Goal: Information Seeking & Learning: Learn about a topic

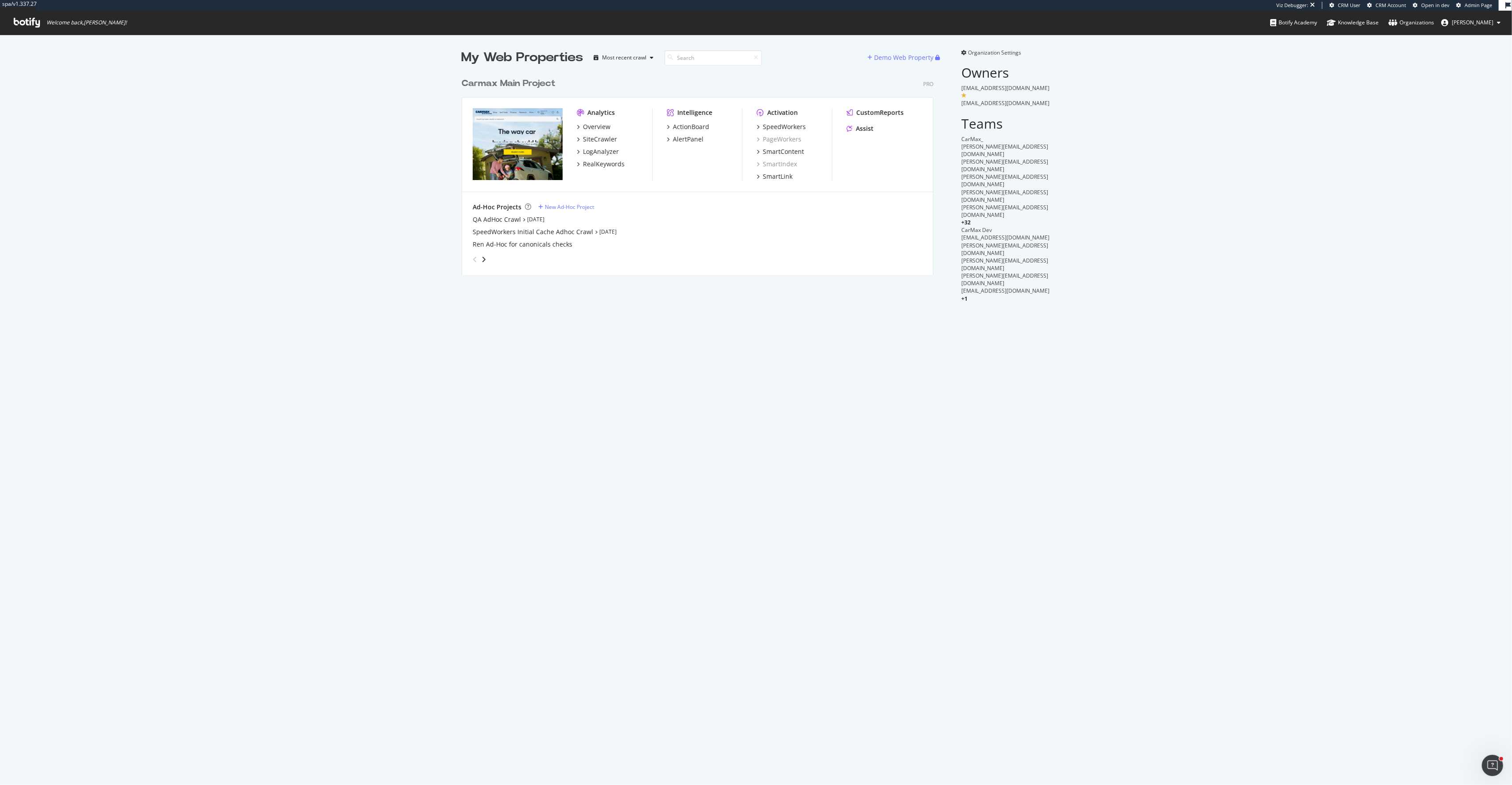
click at [547, 83] on div "Carmax Main Project" at bounding box center [509, 83] width 94 height 13
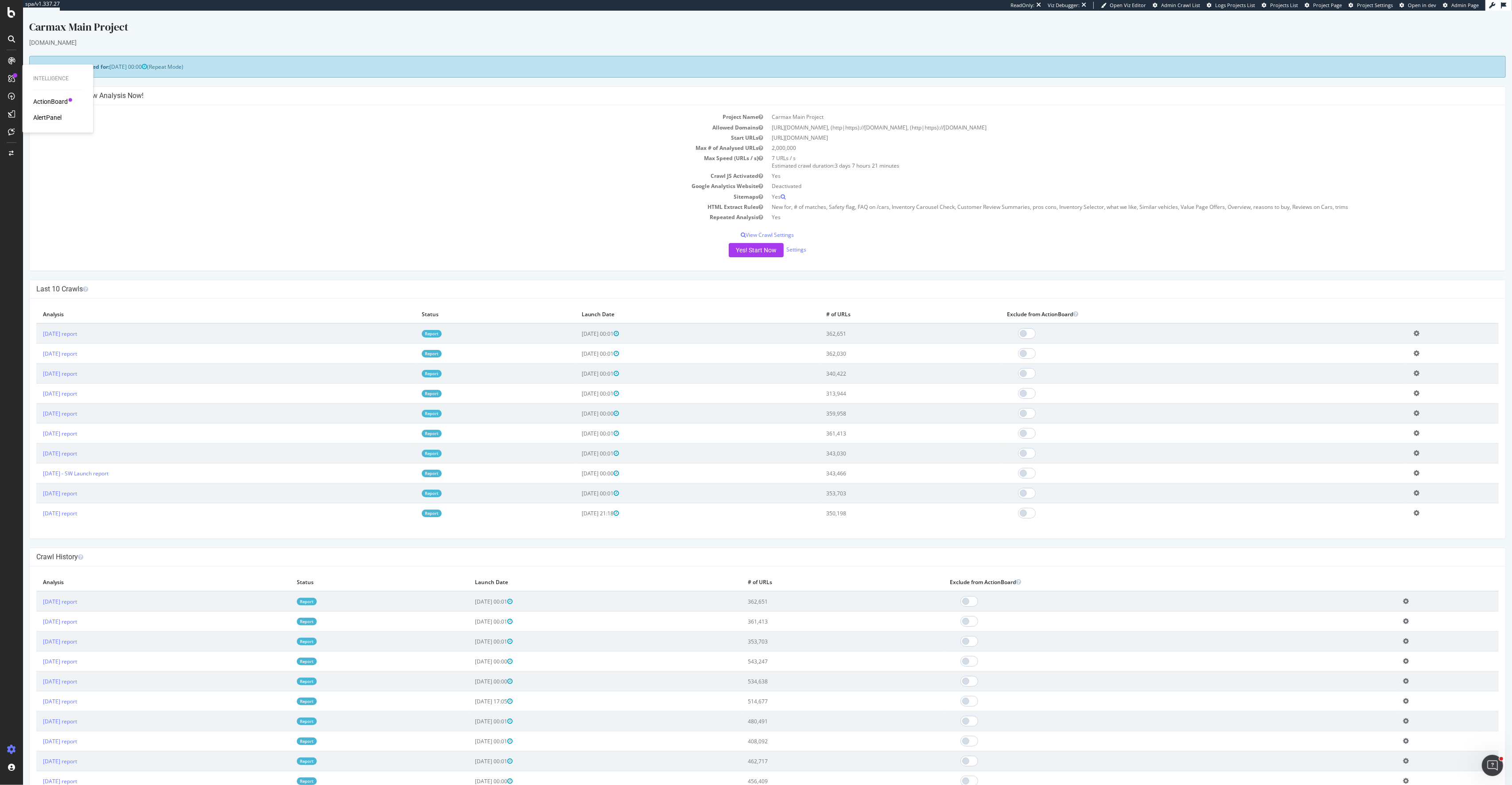
click at [56, 120] on div "AlertPanel" at bounding box center [48, 117] width 28 height 9
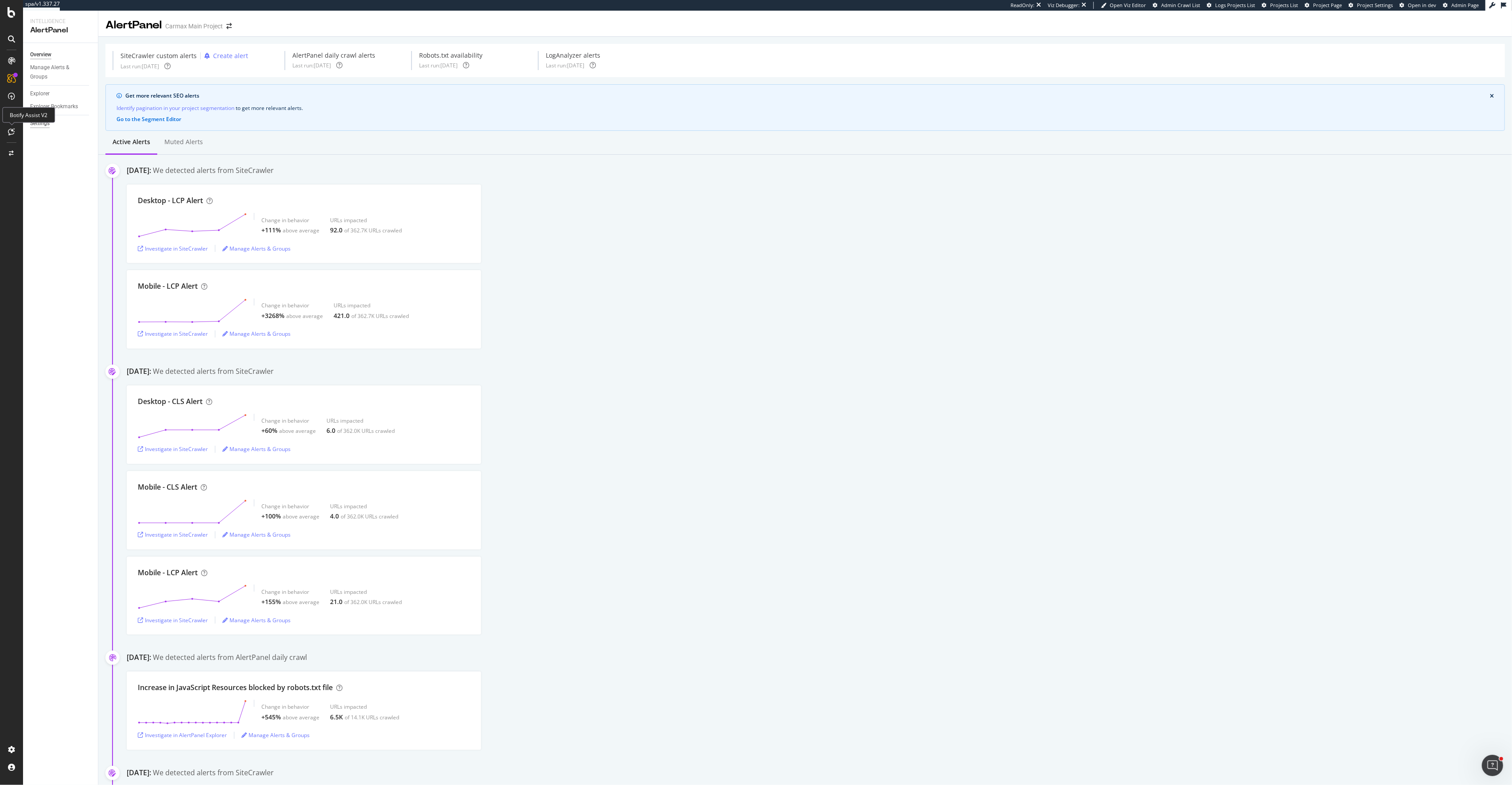
click at [42, 123] on div "Settings" at bounding box center [40, 124] width 19 height 9
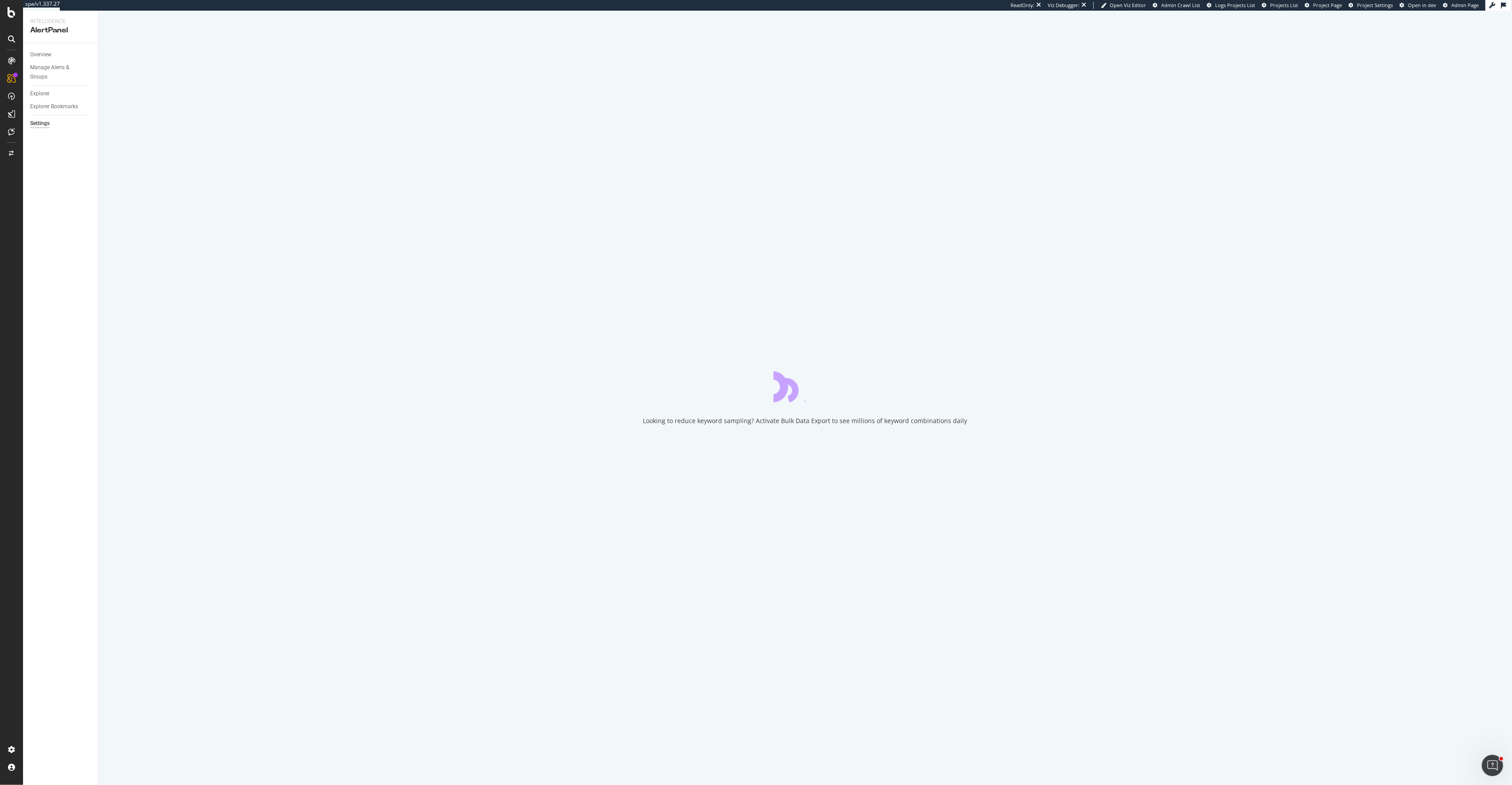
select select "08"
select select "30"
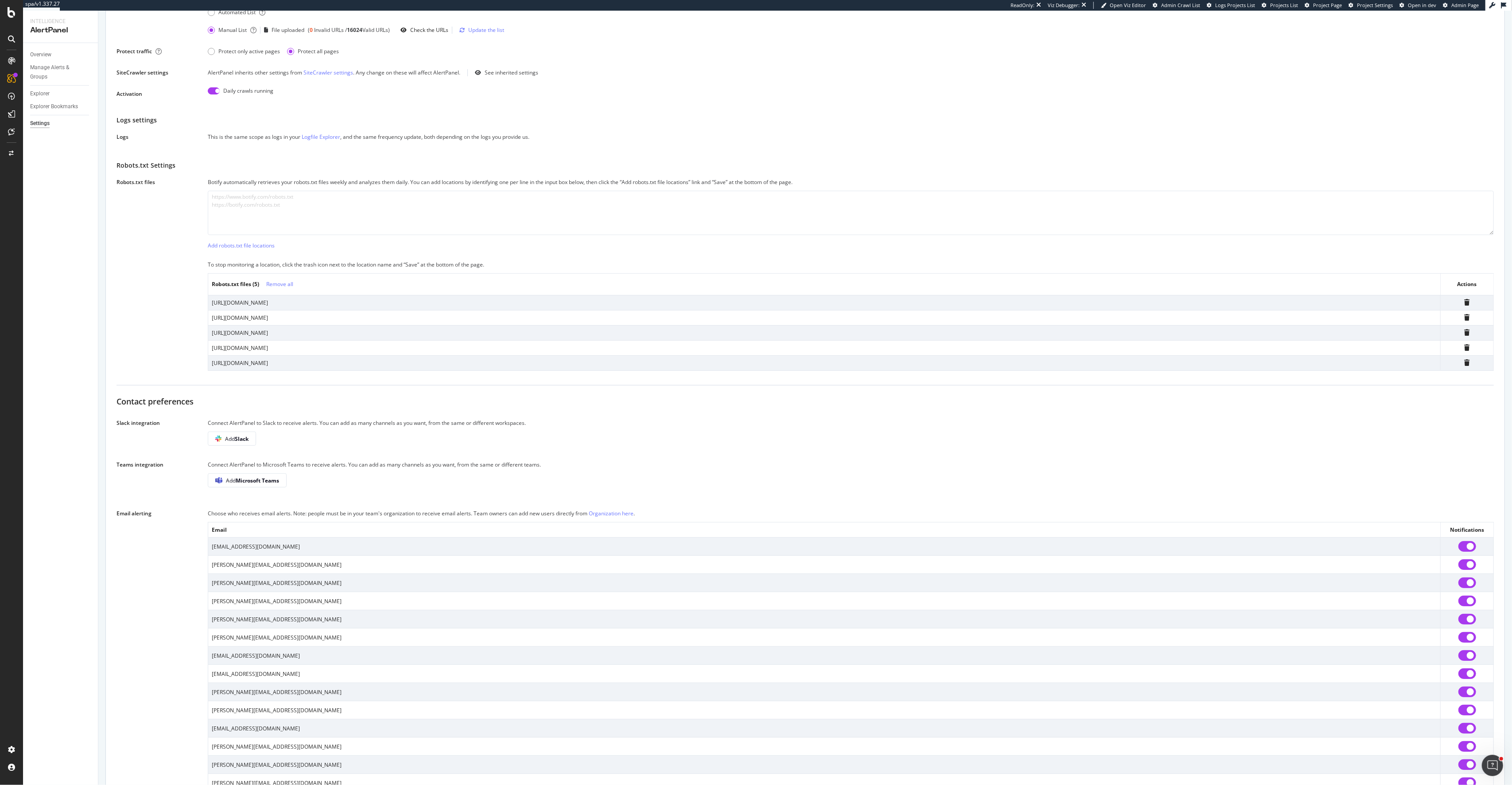
scroll to position [68, 0]
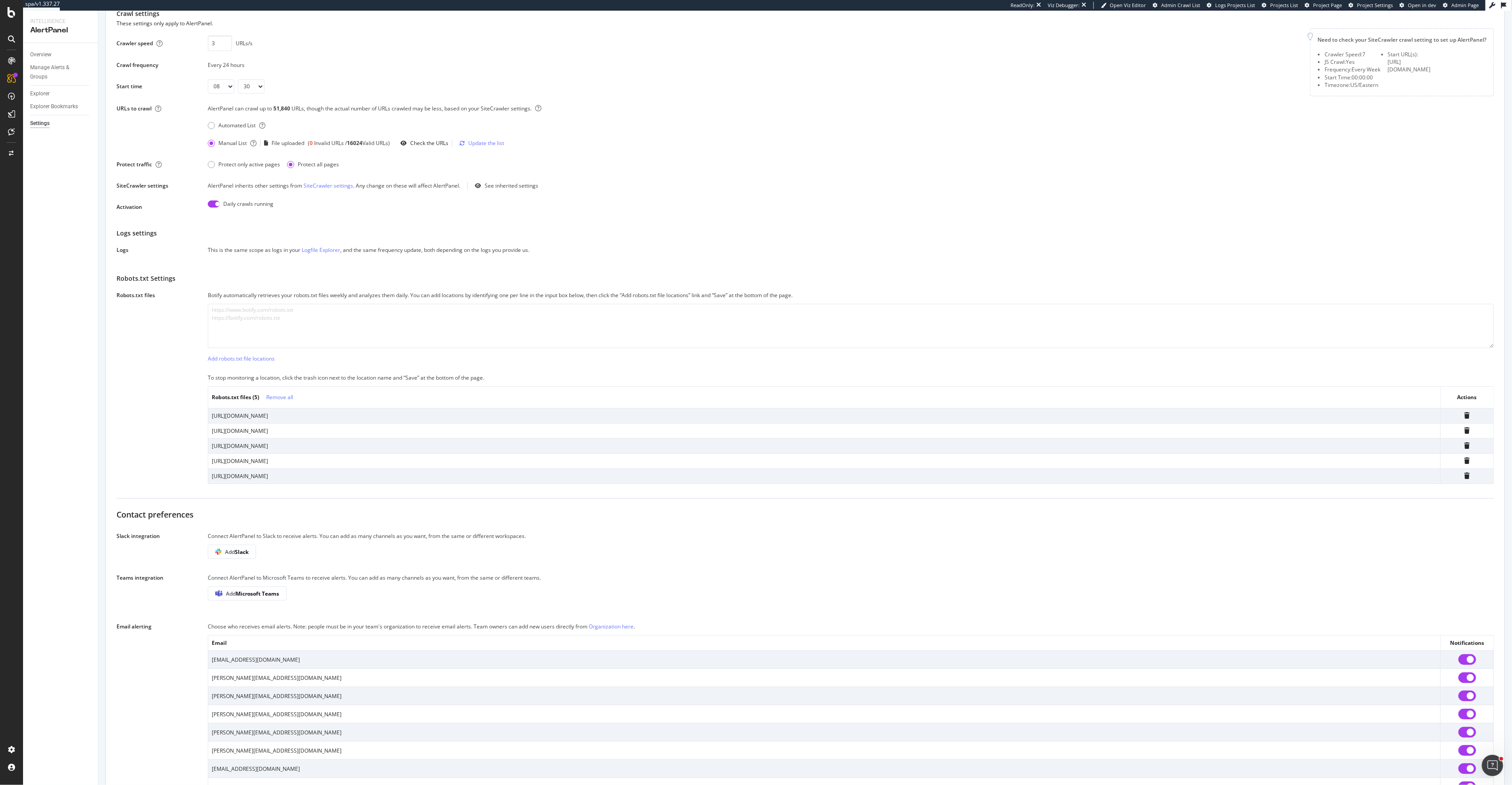
click at [616, 629] on link "Organization here" at bounding box center [611, 626] width 45 height 7
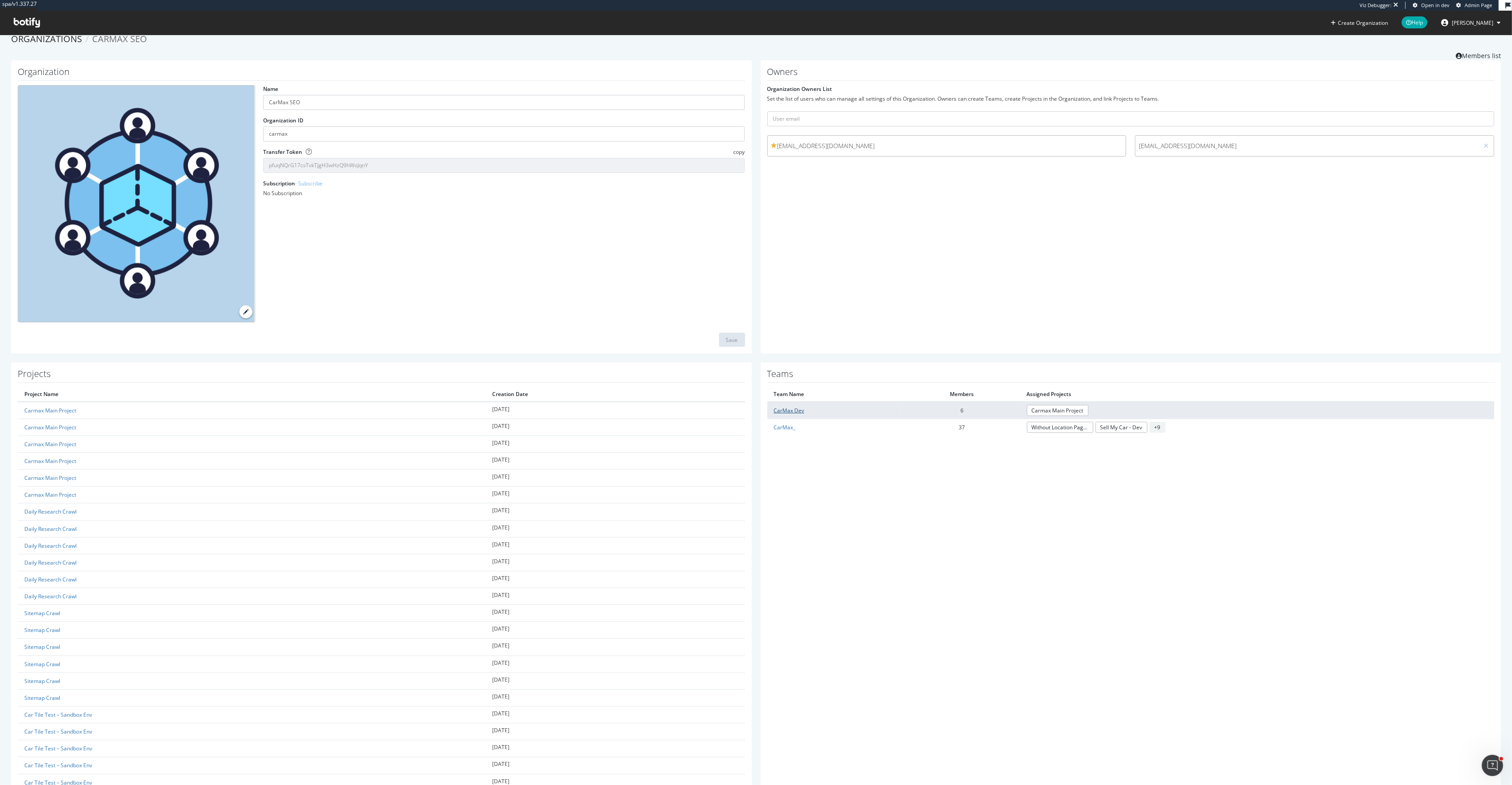
scroll to position [10, 0]
click at [795, 411] on link "CarMax Dev" at bounding box center [789, 411] width 31 height 7
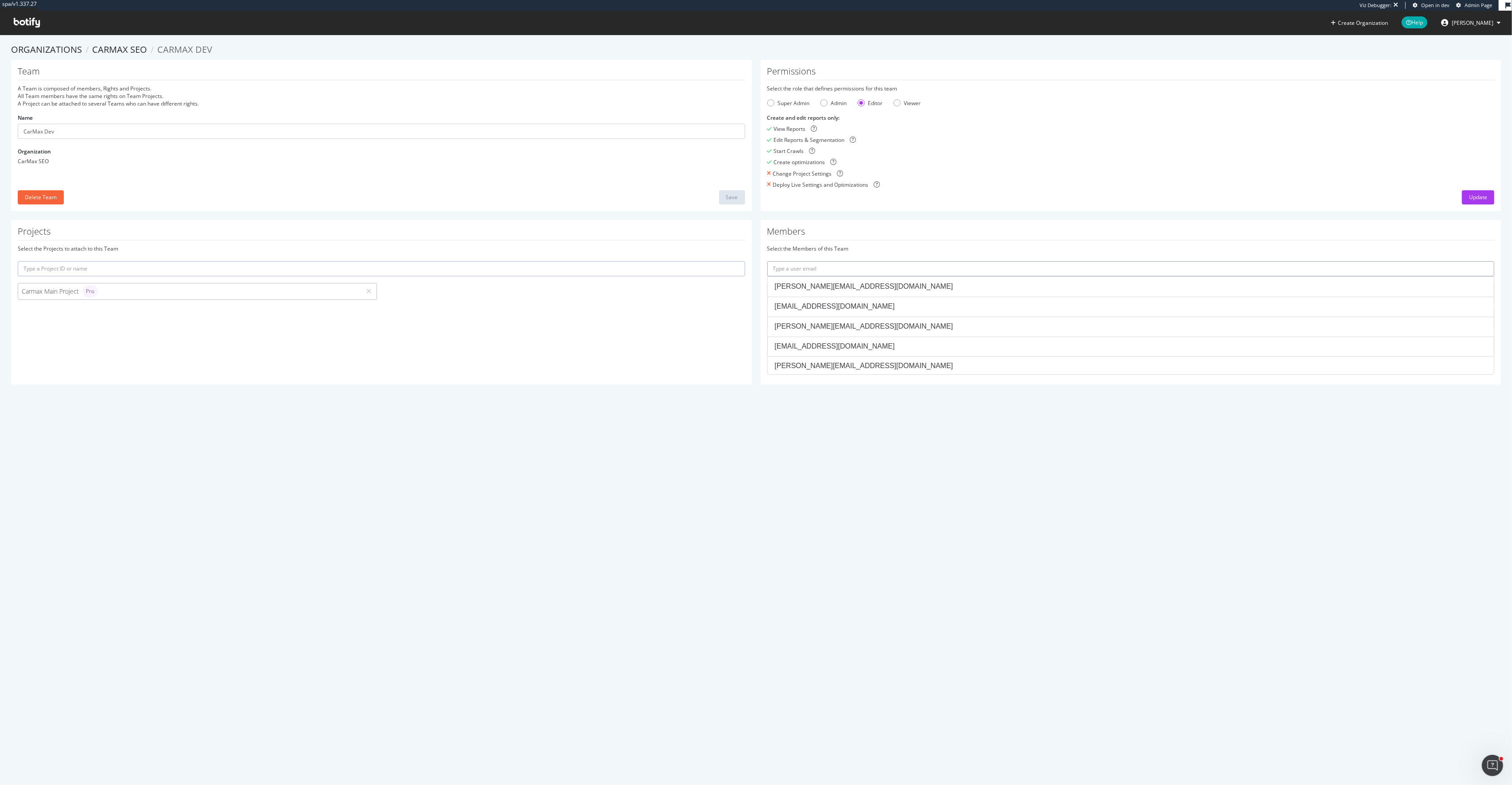
click at [843, 261] on input "text" at bounding box center [1131, 269] width 727 height 15
paste input "zachary_durland@carmax.com"
type input "zachary_durland@carmax.com"
click at [1473, 200] on div "Update" at bounding box center [1478, 197] width 18 height 7
click at [130, 53] on link "CarMax SEO" at bounding box center [119, 50] width 55 height 12
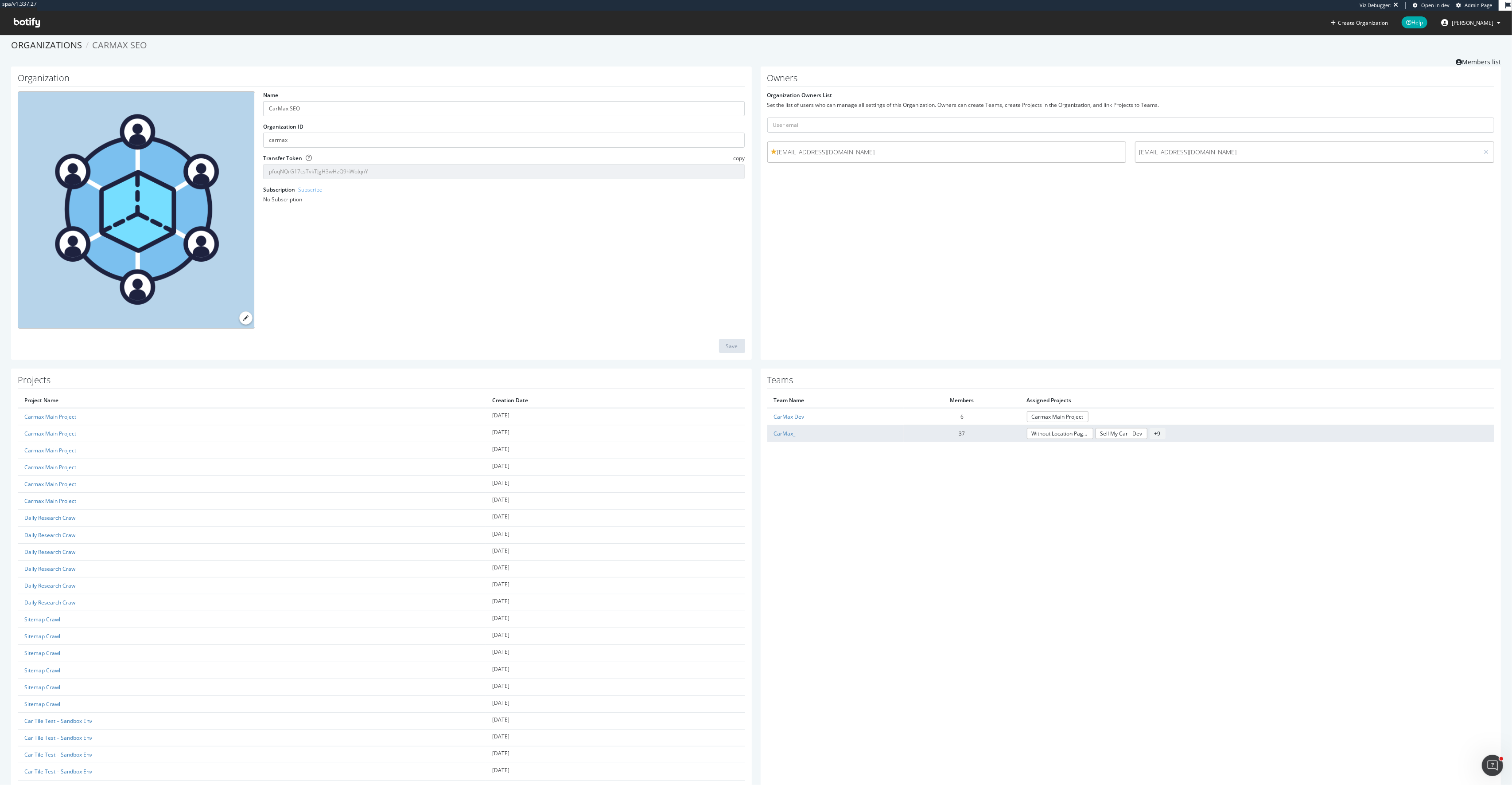
scroll to position [6, 0]
click at [784, 434] on link "CarMax_" at bounding box center [785, 432] width 21 height 7
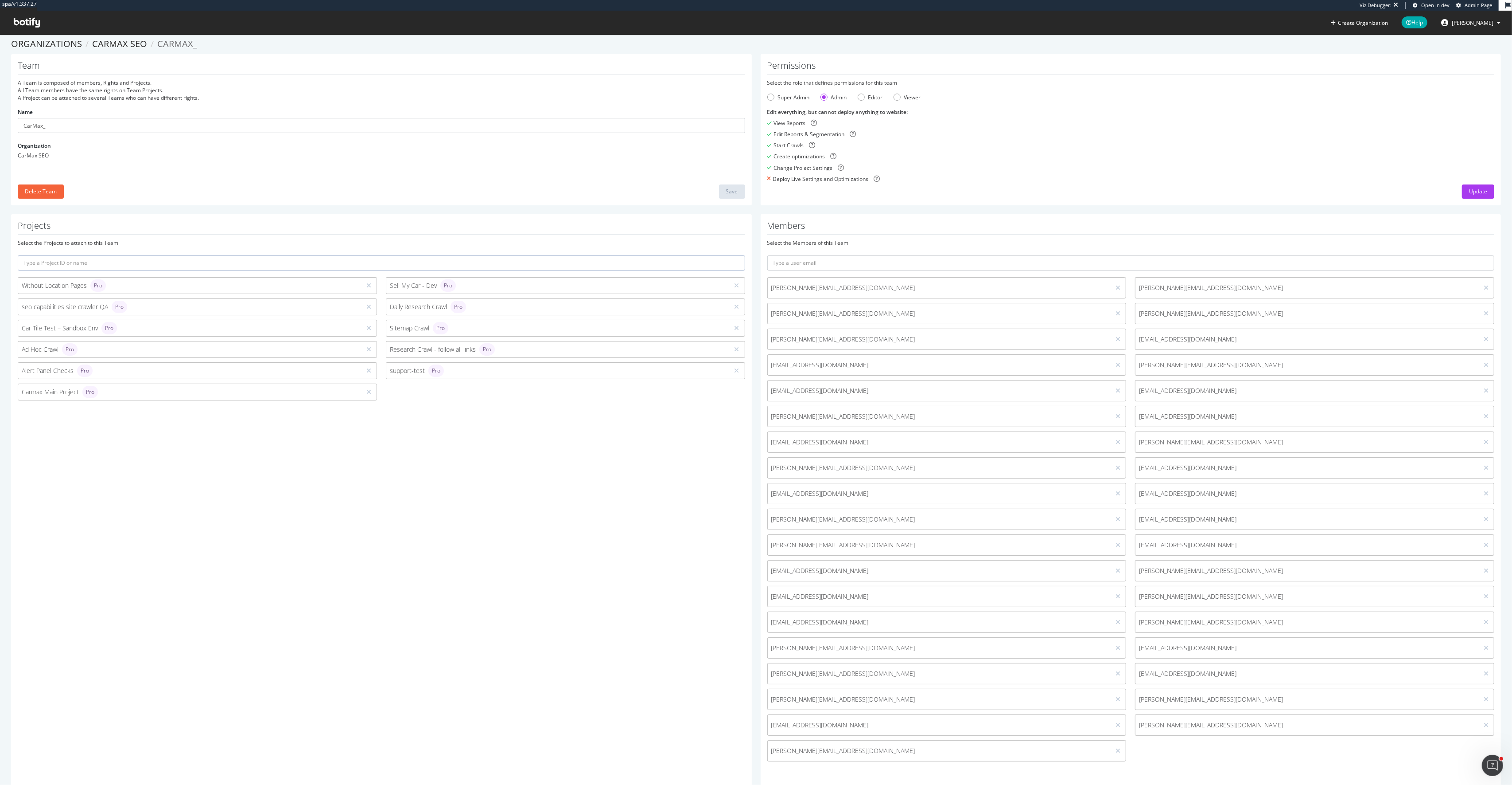
scroll to position [5, 0]
click at [844, 262] on input "text" at bounding box center [1131, 263] width 727 height 15
click at [772, 99] on div "Super Admin" at bounding box center [770, 97] width 7 height 7
click at [826, 98] on div "Admin" at bounding box center [824, 97] width 7 height 7
click at [913, 156] on div "Create optimizations" at bounding box center [1131, 156] width 727 height 7
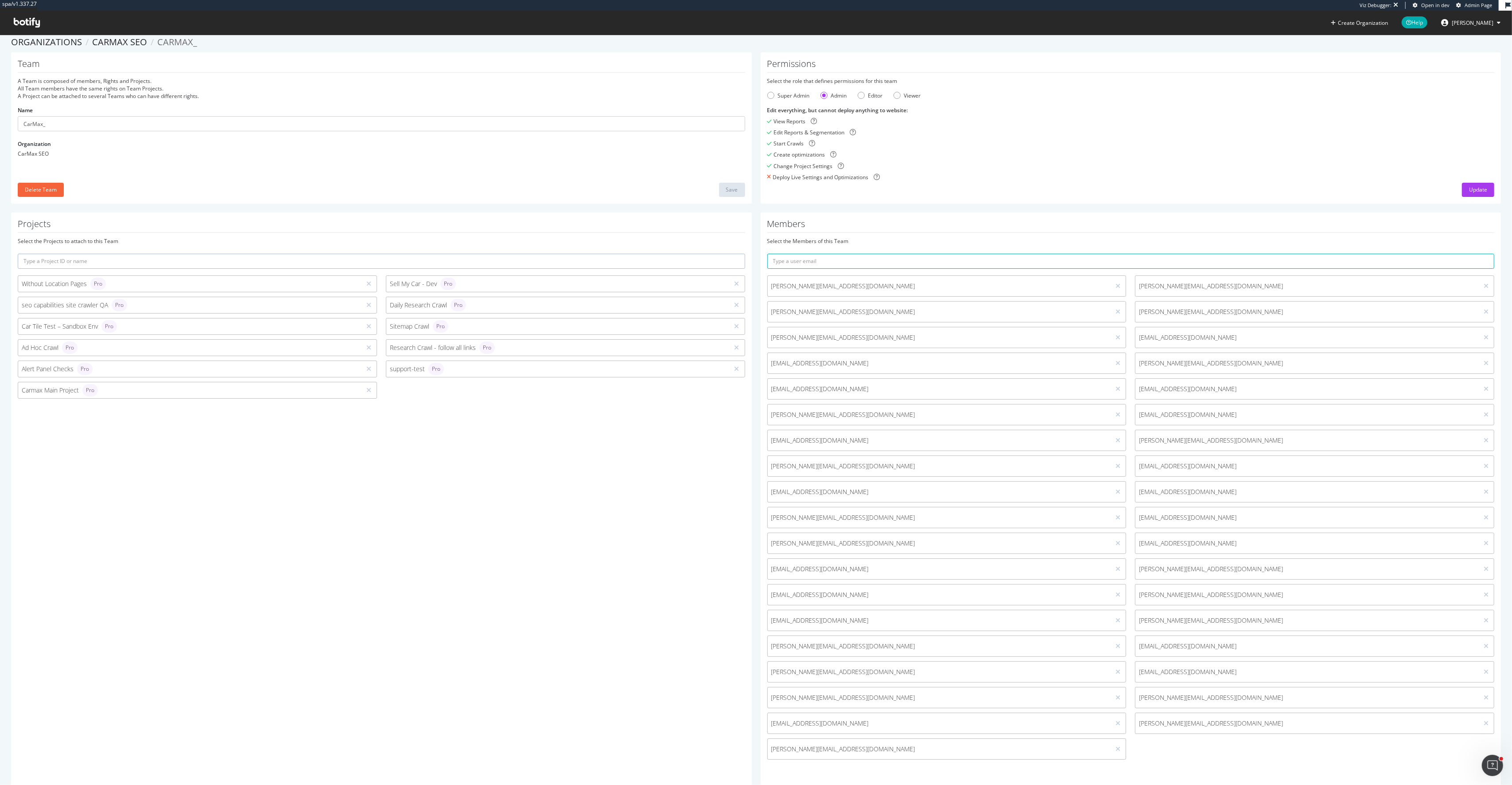
scroll to position [0, 0]
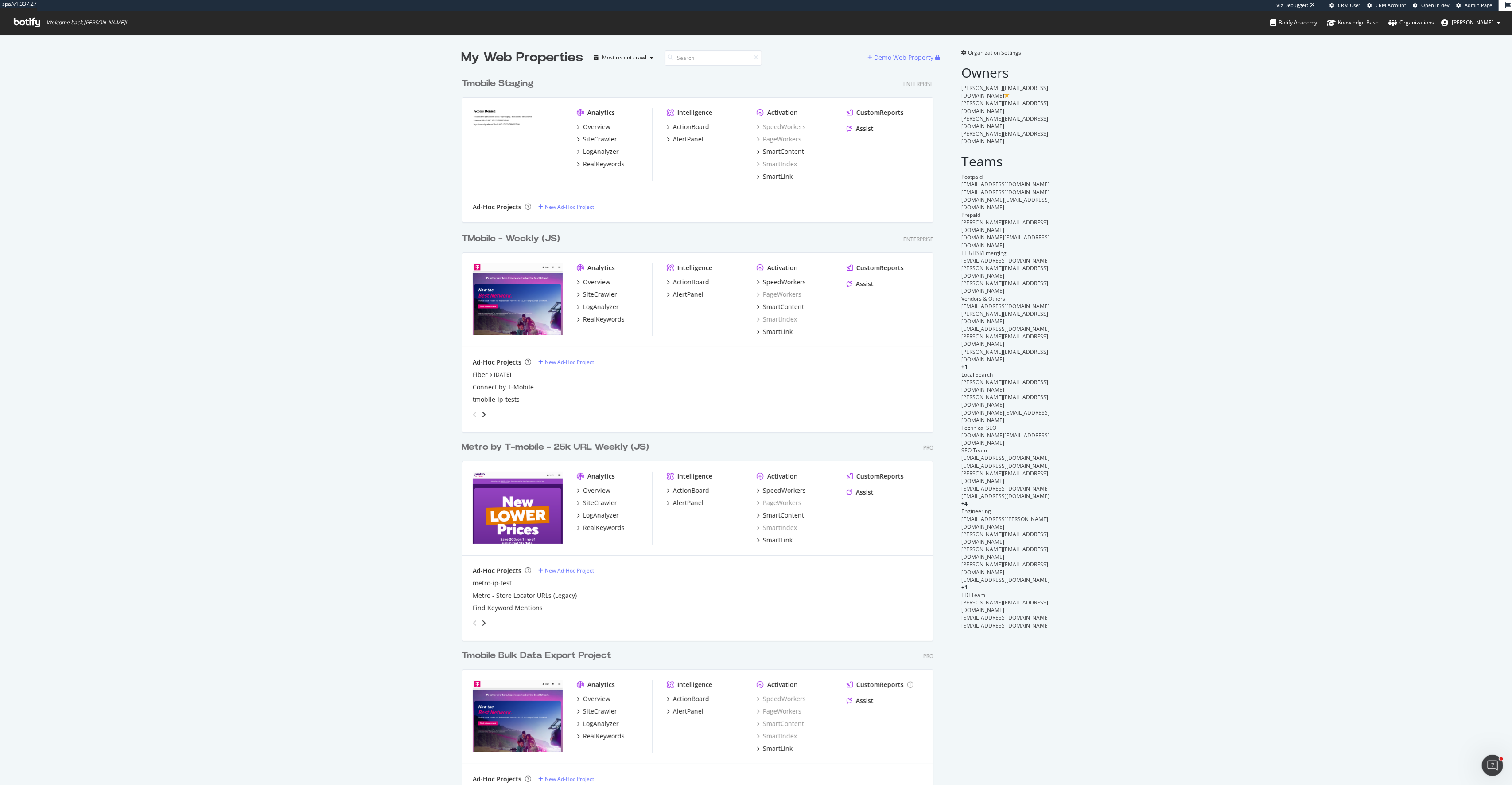
scroll to position [727, 479]
click at [793, 285] on div "SpeedWorkers" at bounding box center [785, 281] width 43 height 9
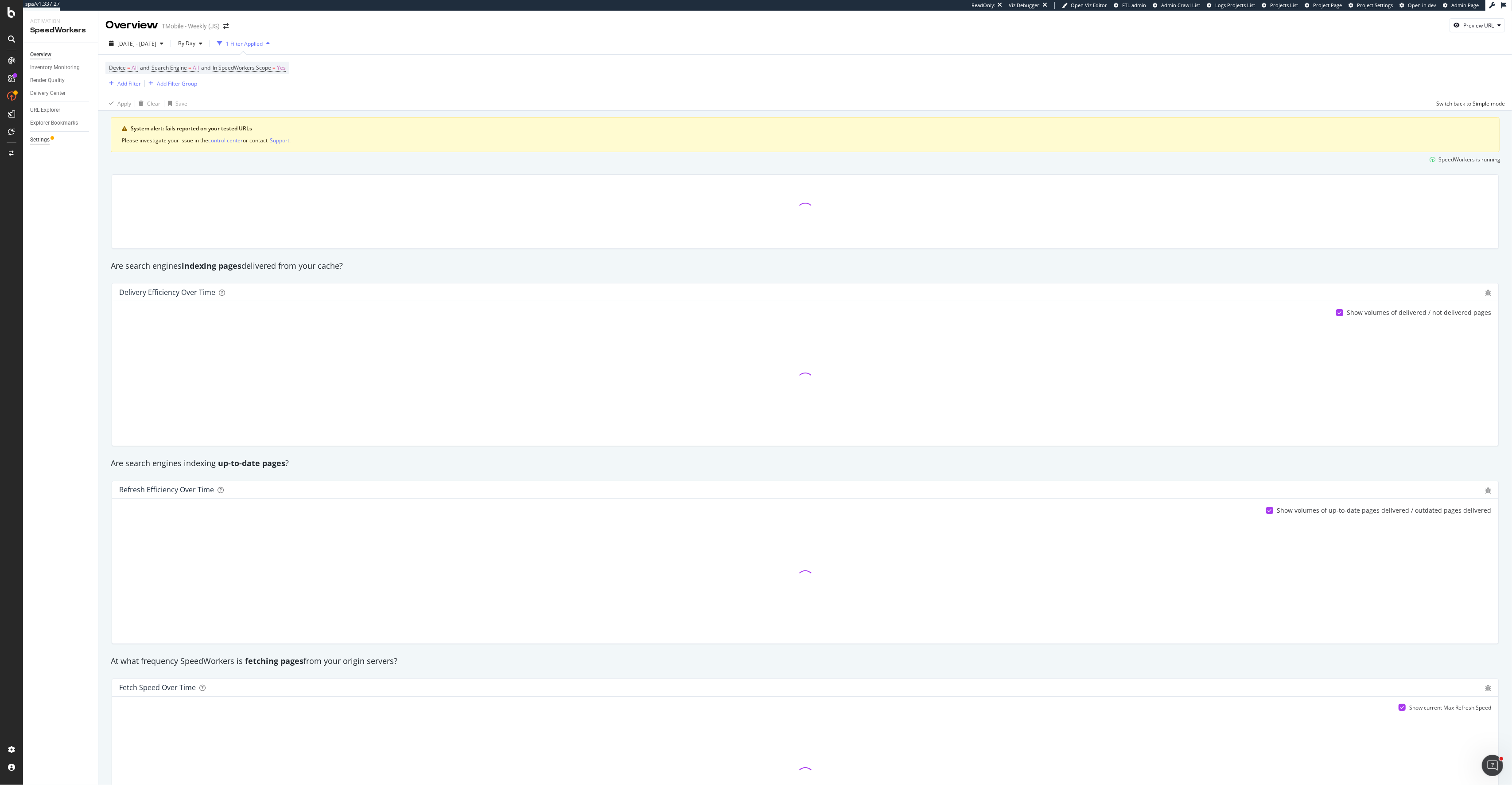
click at [44, 142] on div "Settings" at bounding box center [40, 140] width 19 height 9
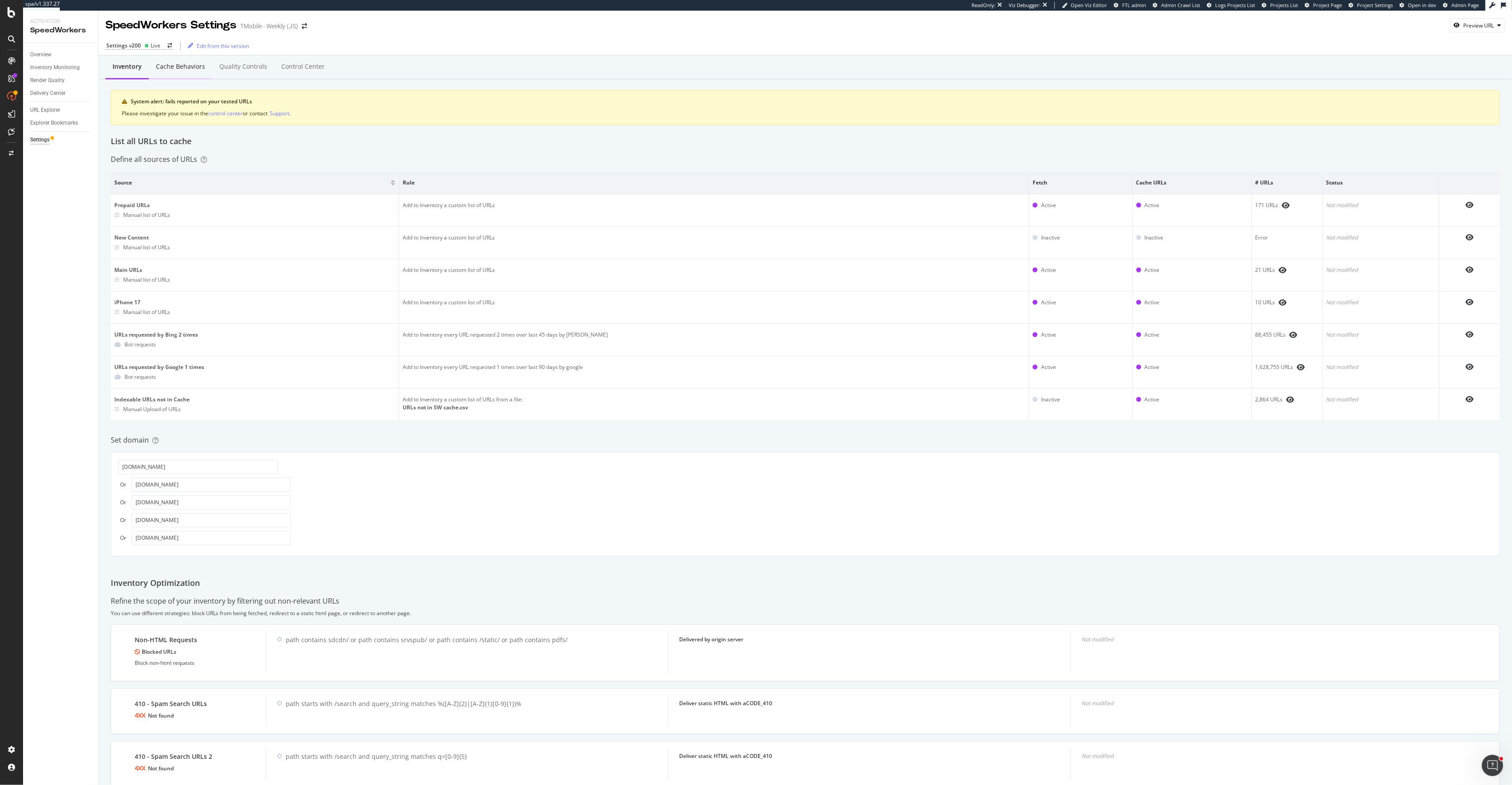
click at [199, 72] on div "Cache behaviors" at bounding box center [181, 67] width 63 height 24
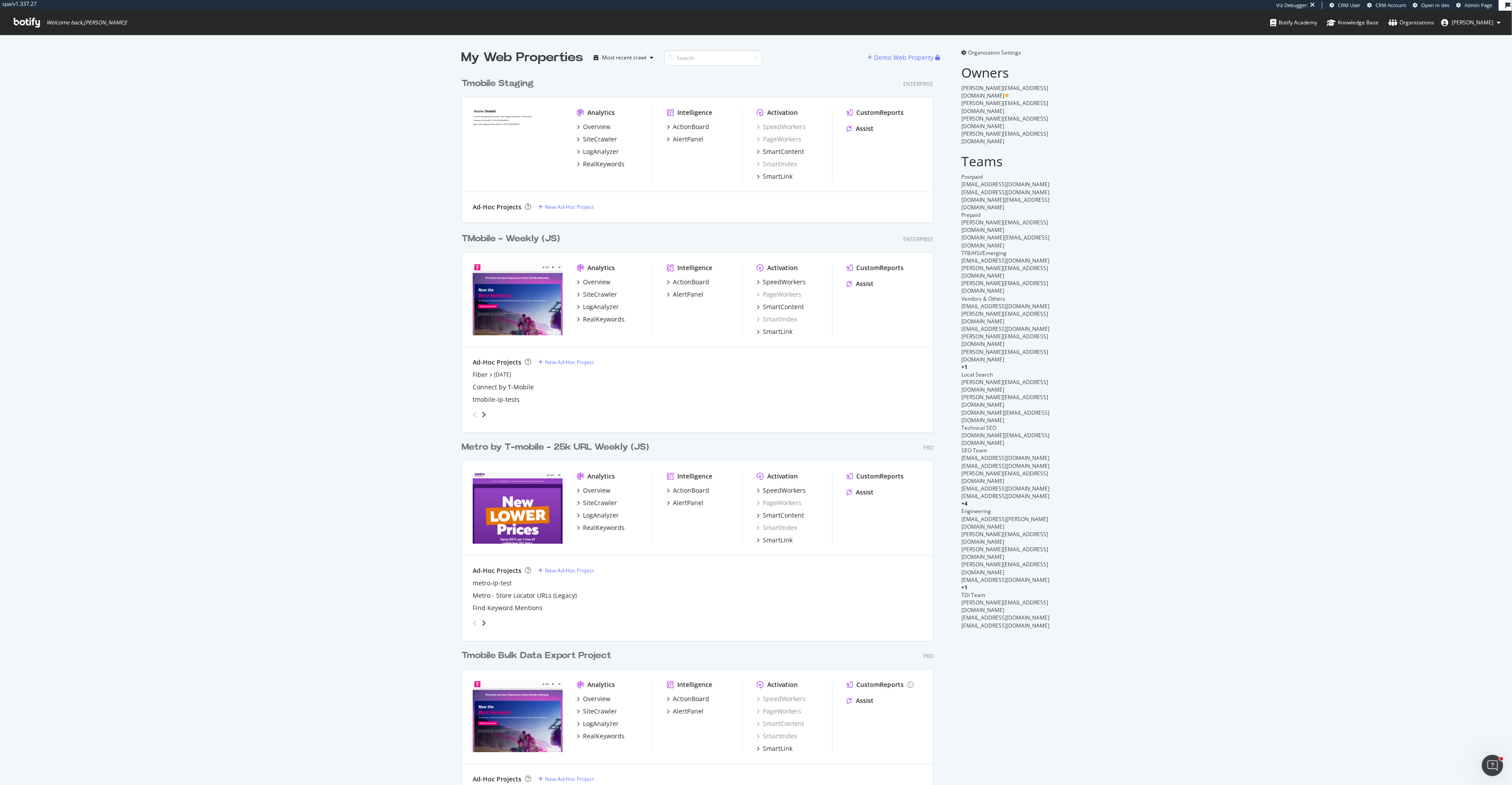
scroll to position [727, 479]
click at [605, 307] on div "LogAnalyzer" at bounding box center [601, 306] width 36 height 9
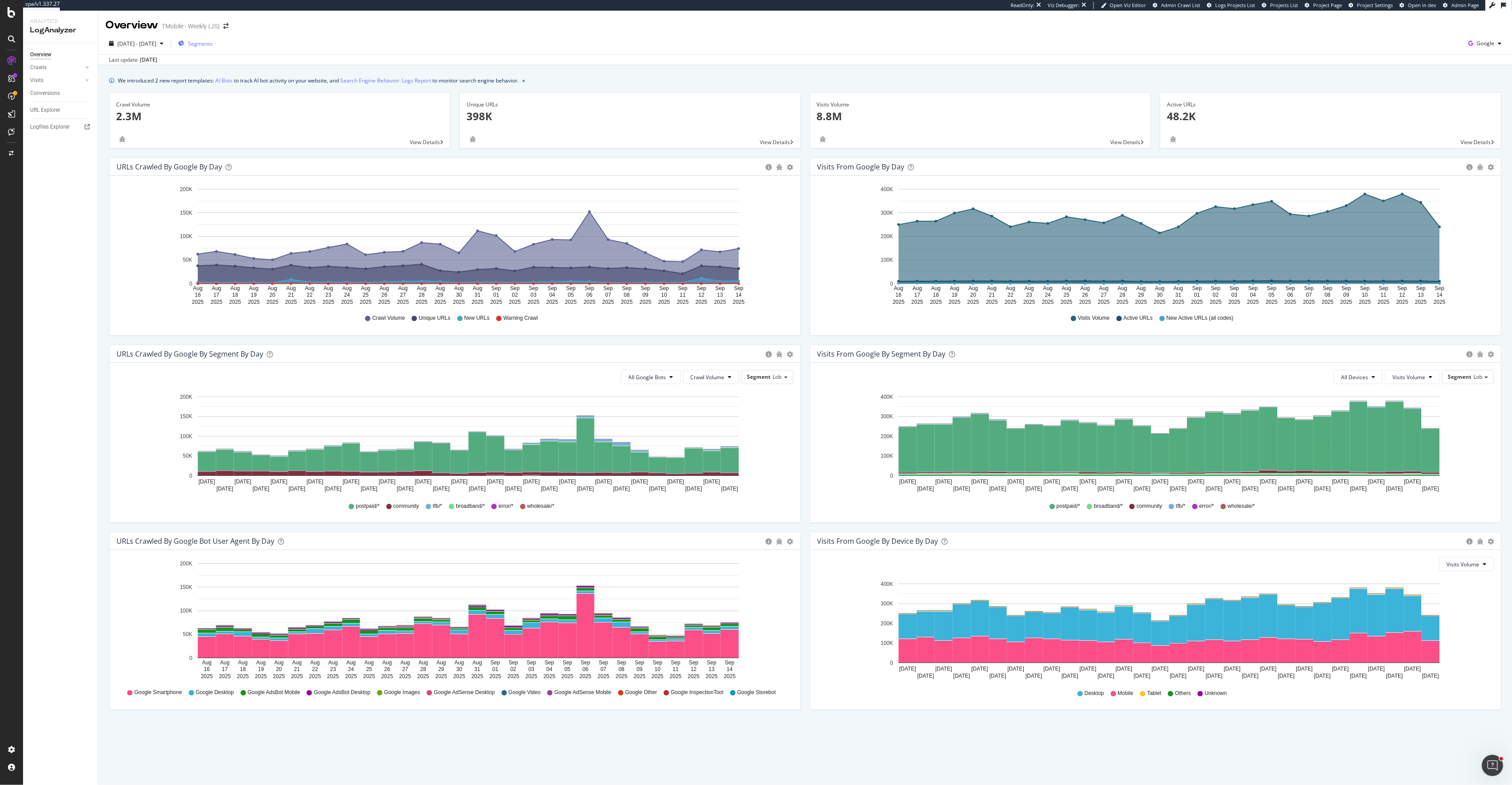
click at [213, 45] on span "Segments" at bounding box center [200, 43] width 25 height 7
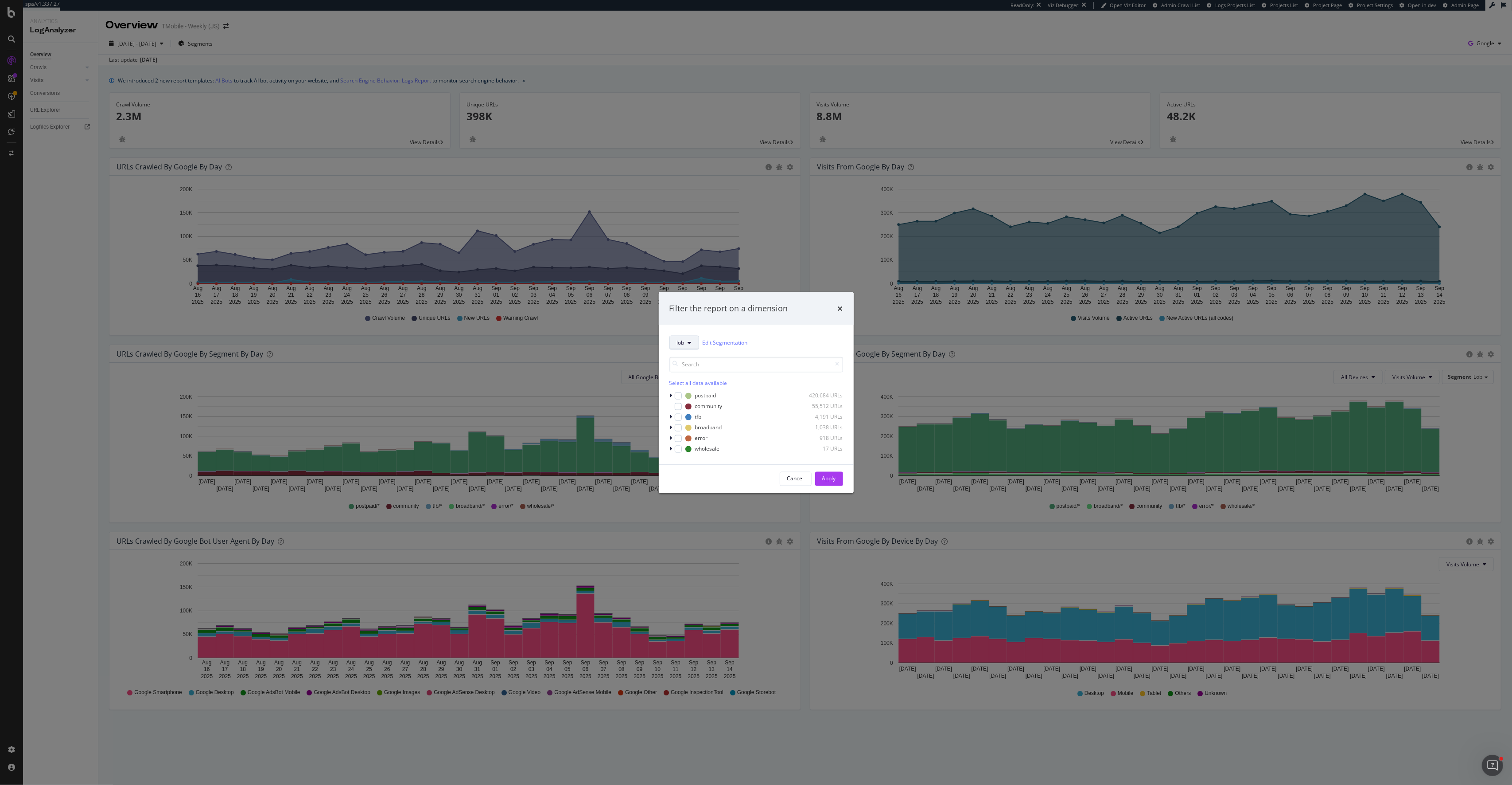
click at [691, 341] on icon "modal" at bounding box center [689, 342] width 3 height 5
click at [693, 441] on span "subdomain" at bounding box center [701, 444] width 48 height 8
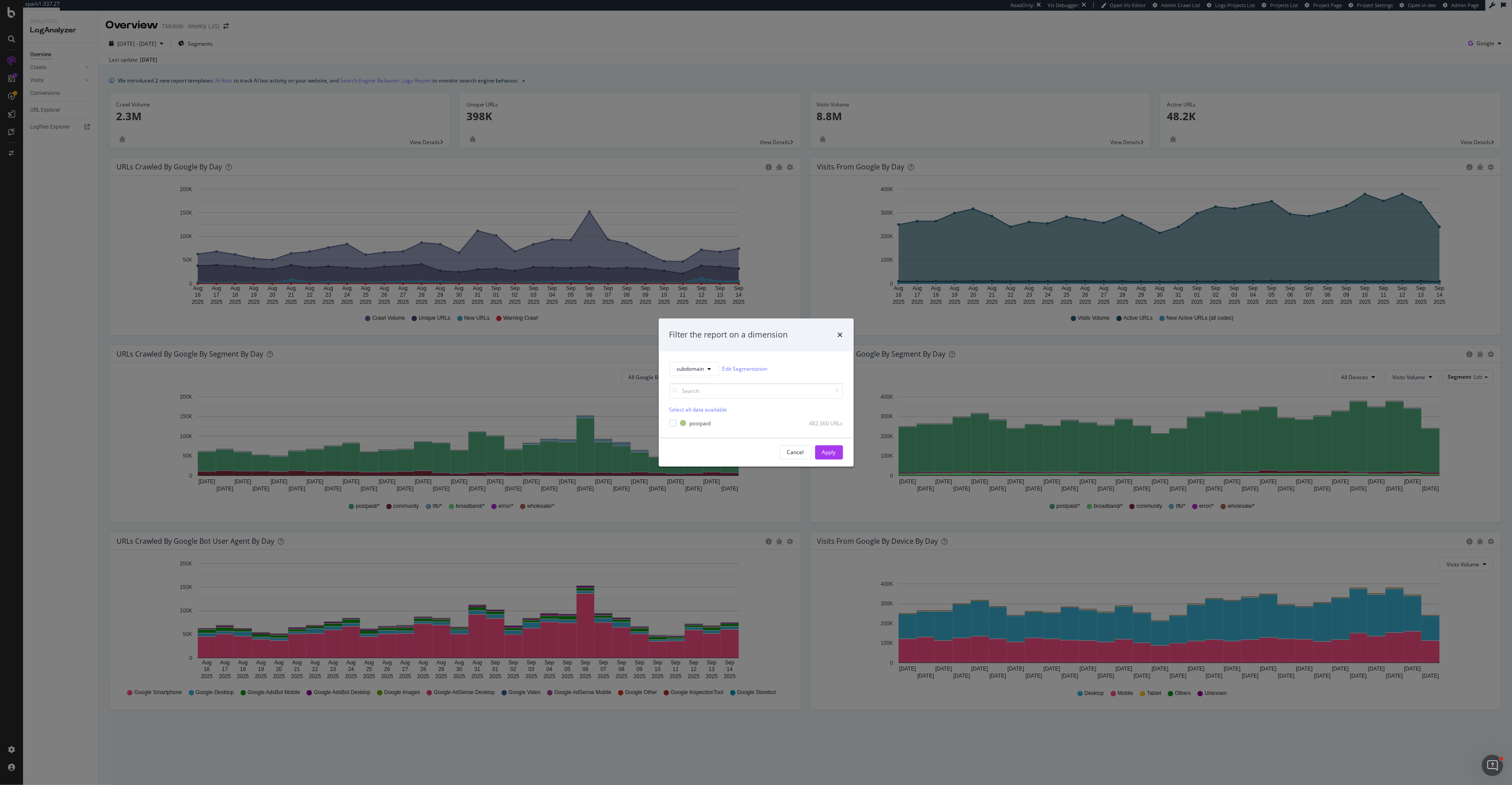
click at [16, 55] on div "Filter the report on a dimension subdomain Edit Segmentation Select all data av…" at bounding box center [756, 392] width 1512 height 785
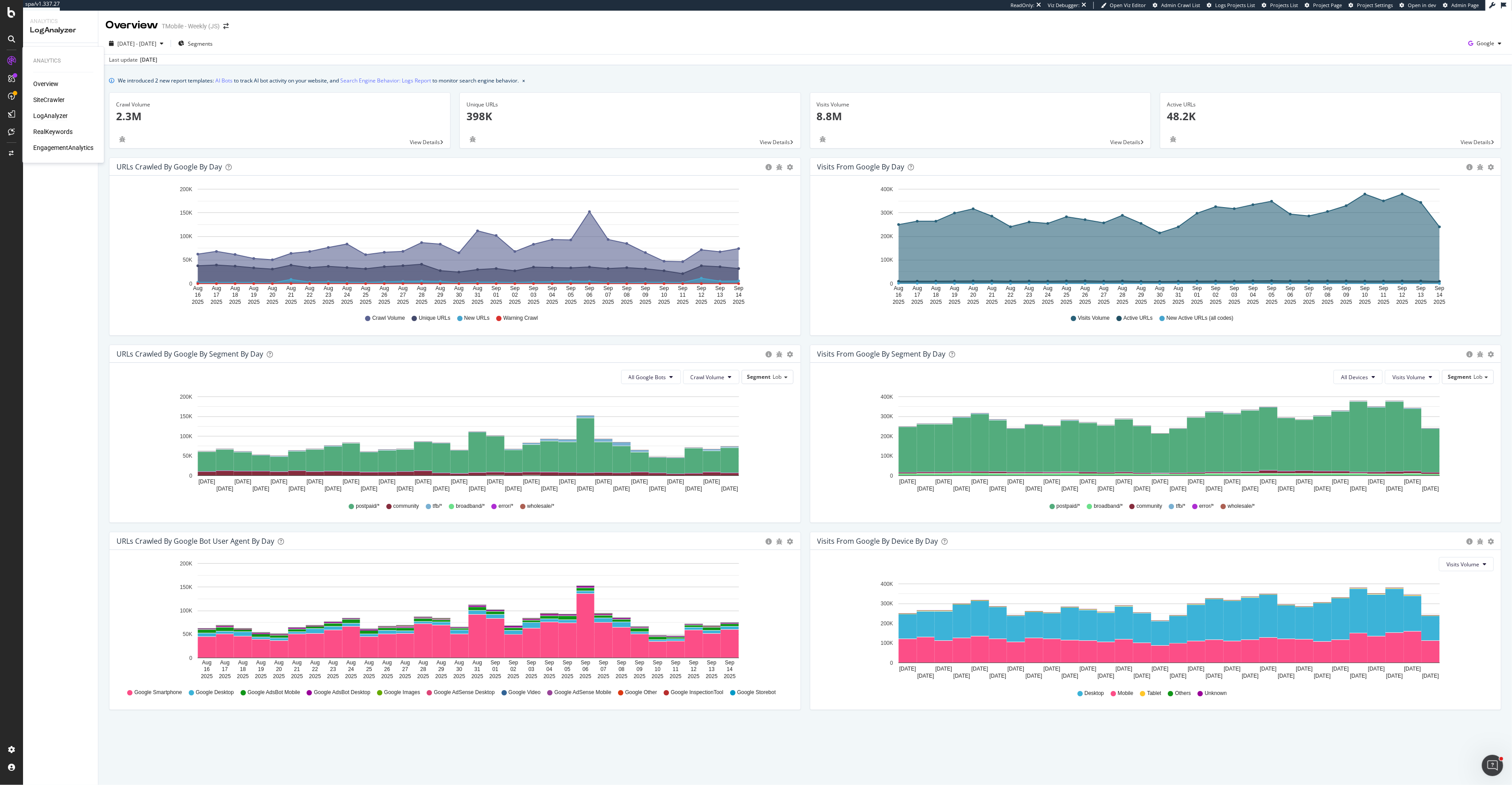
click at [62, 128] on div "RealKeywords" at bounding box center [53, 131] width 40 height 9
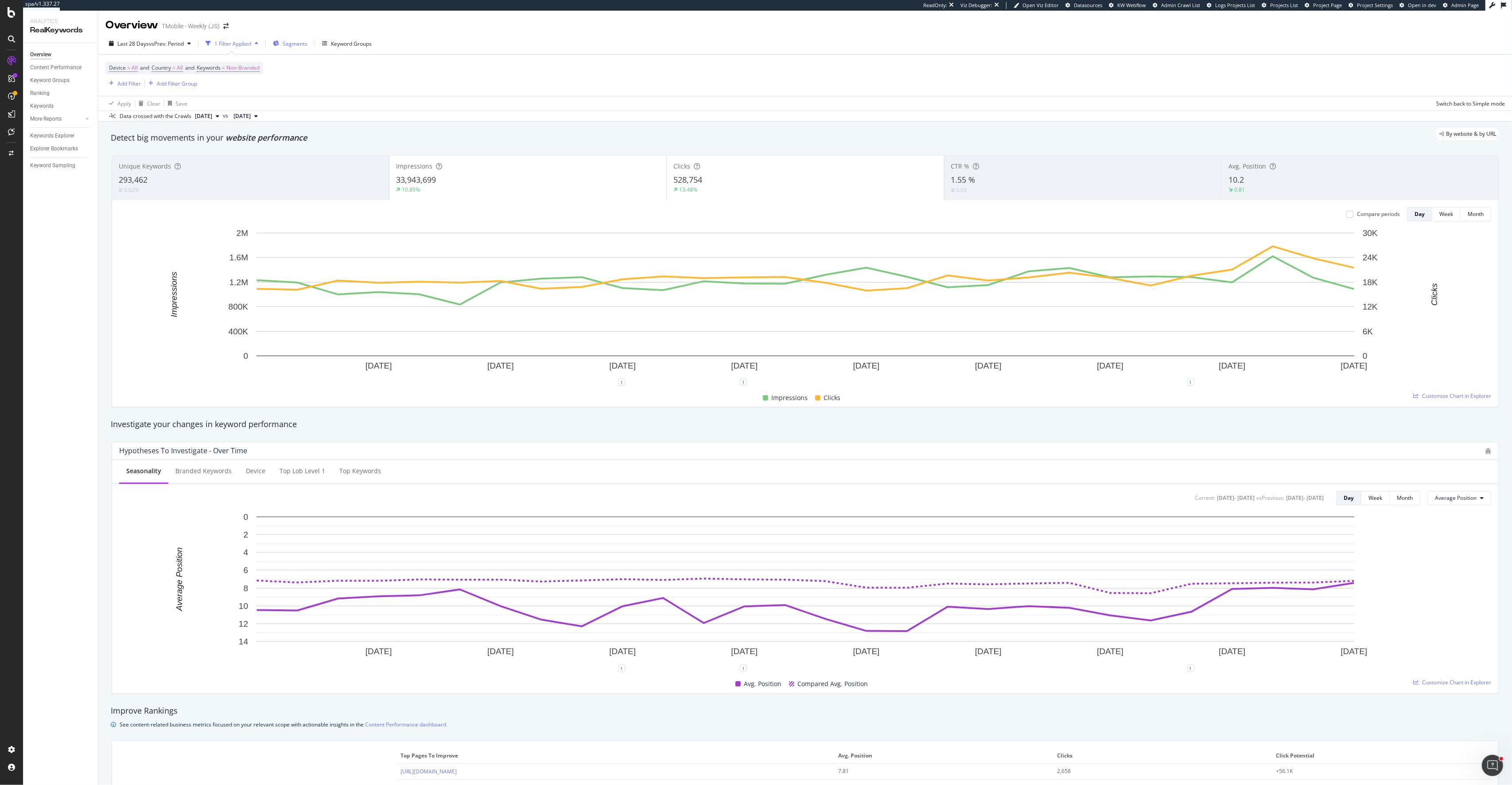
click at [290, 42] on span "Segments" at bounding box center [295, 43] width 25 height 7
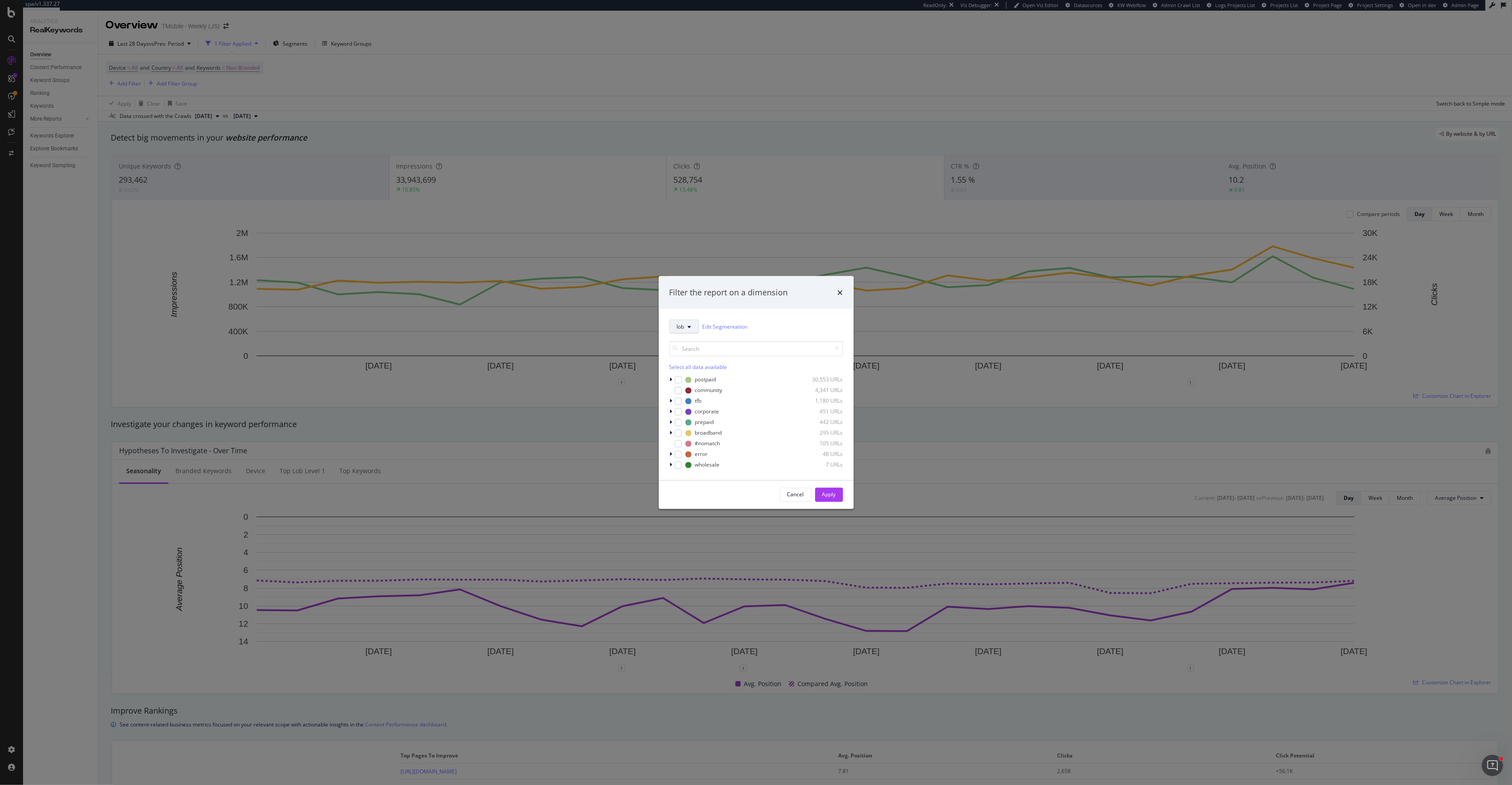
click at [693, 330] on button "lob" at bounding box center [685, 326] width 30 height 14
click at [701, 455] on span "subdomain" at bounding box center [705, 457] width 57 height 8
